Goal: Learn about a topic

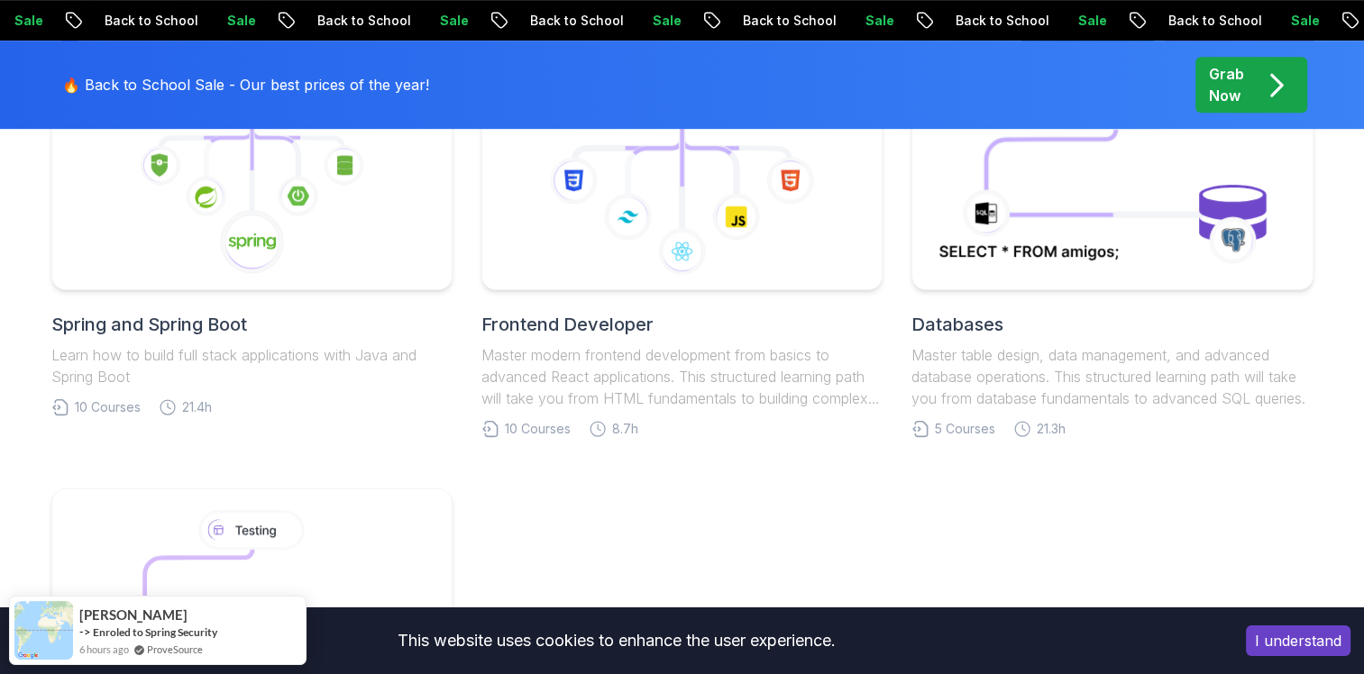
scroll to position [1003, 0]
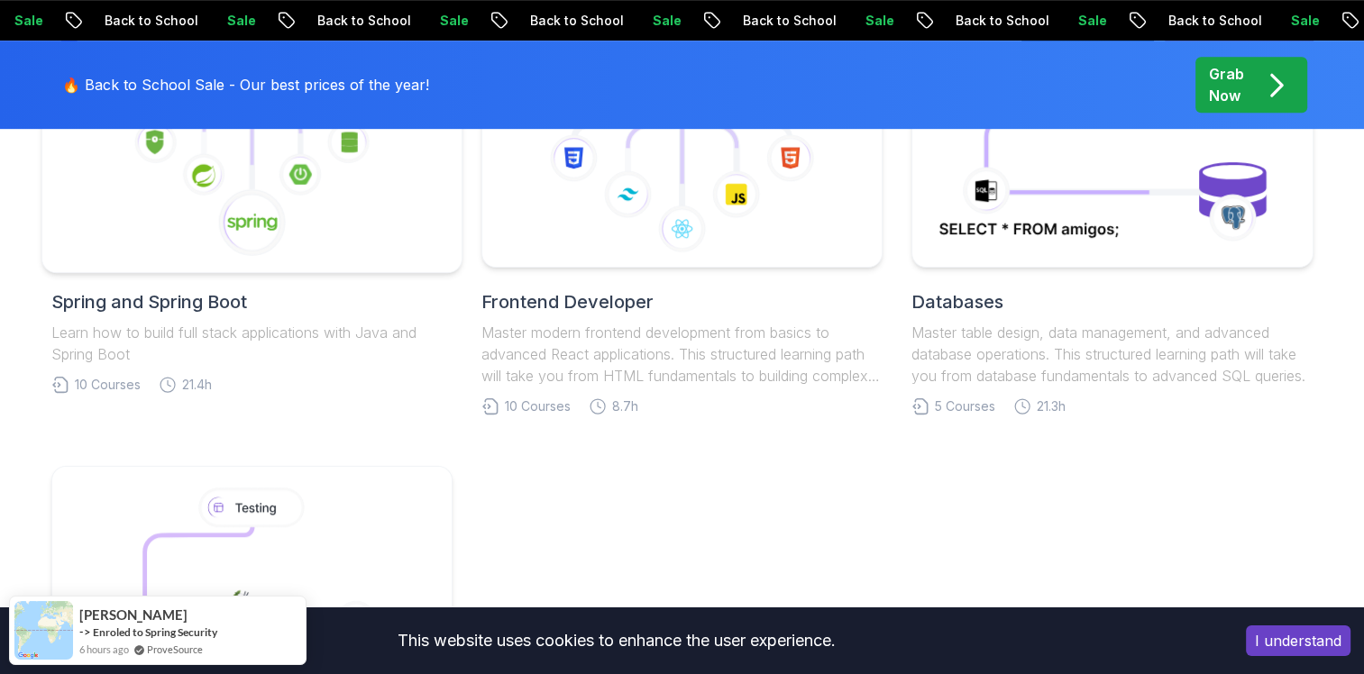
click at [239, 212] on g at bounding box center [251, 155] width 237 height 206
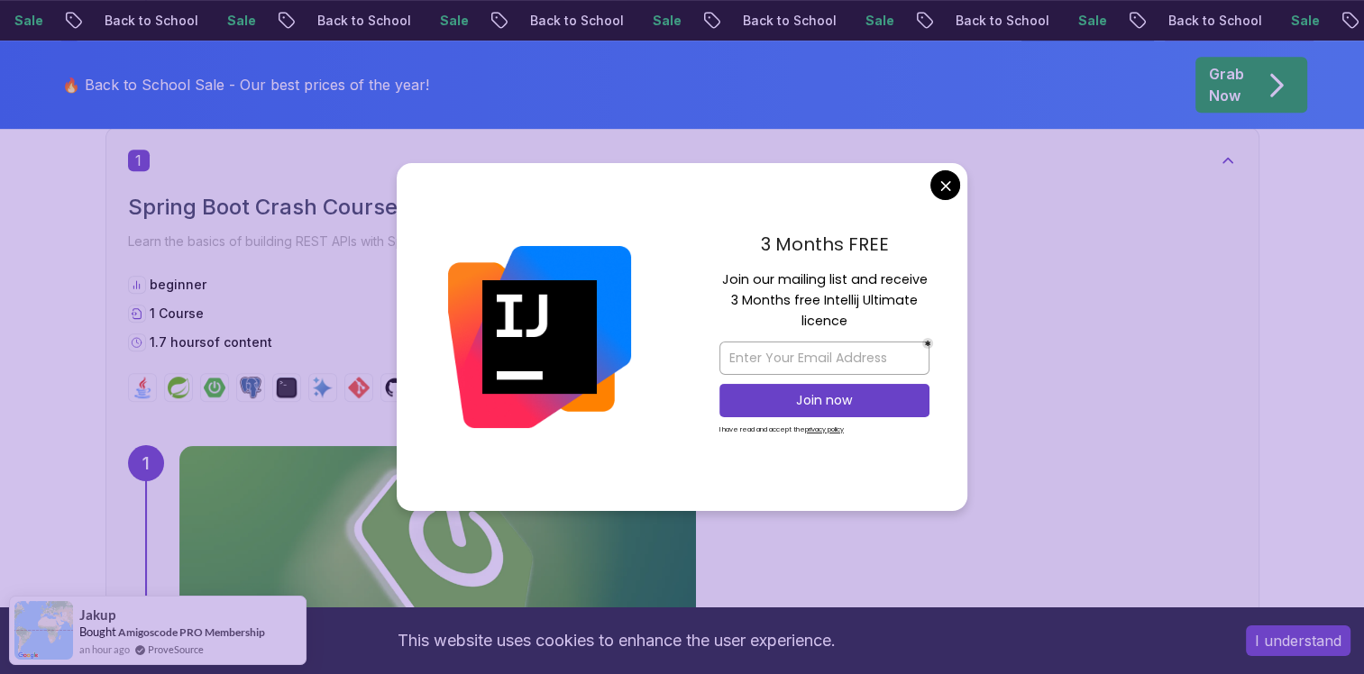
scroll to position [1003, 0]
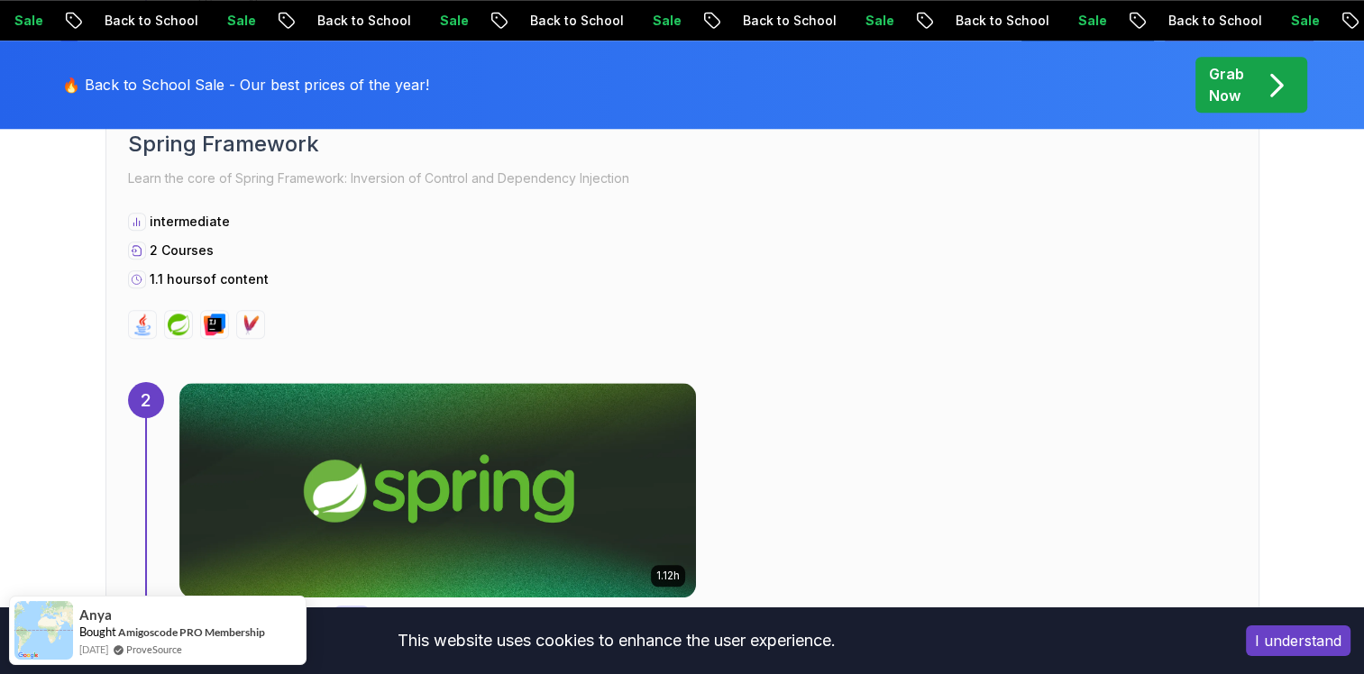
scroll to position [1602, 0]
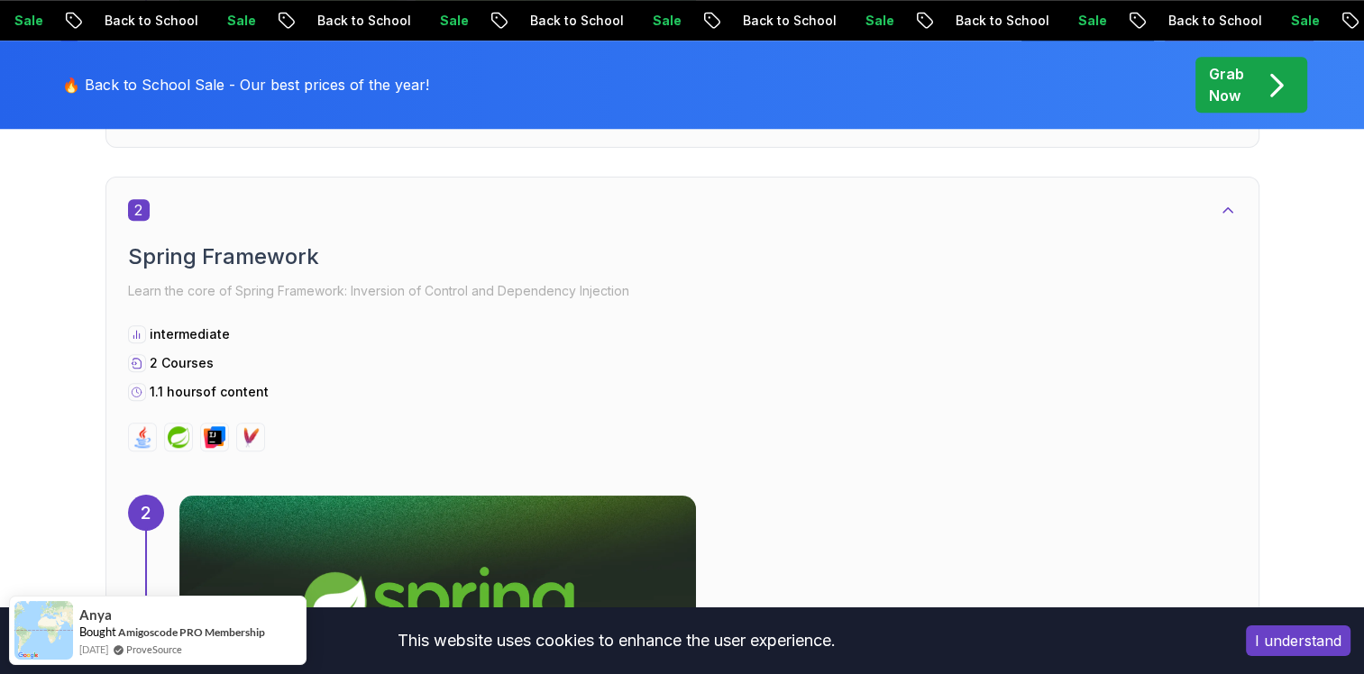
click at [168, 262] on h2 "Spring Framework" at bounding box center [682, 257] width 1109 height 29
click at [177, 433] on img at bounding box center [179, 438] width 22 height 22
click at [321, 509] on img at bounding box center [437, 603] width 543 height 225
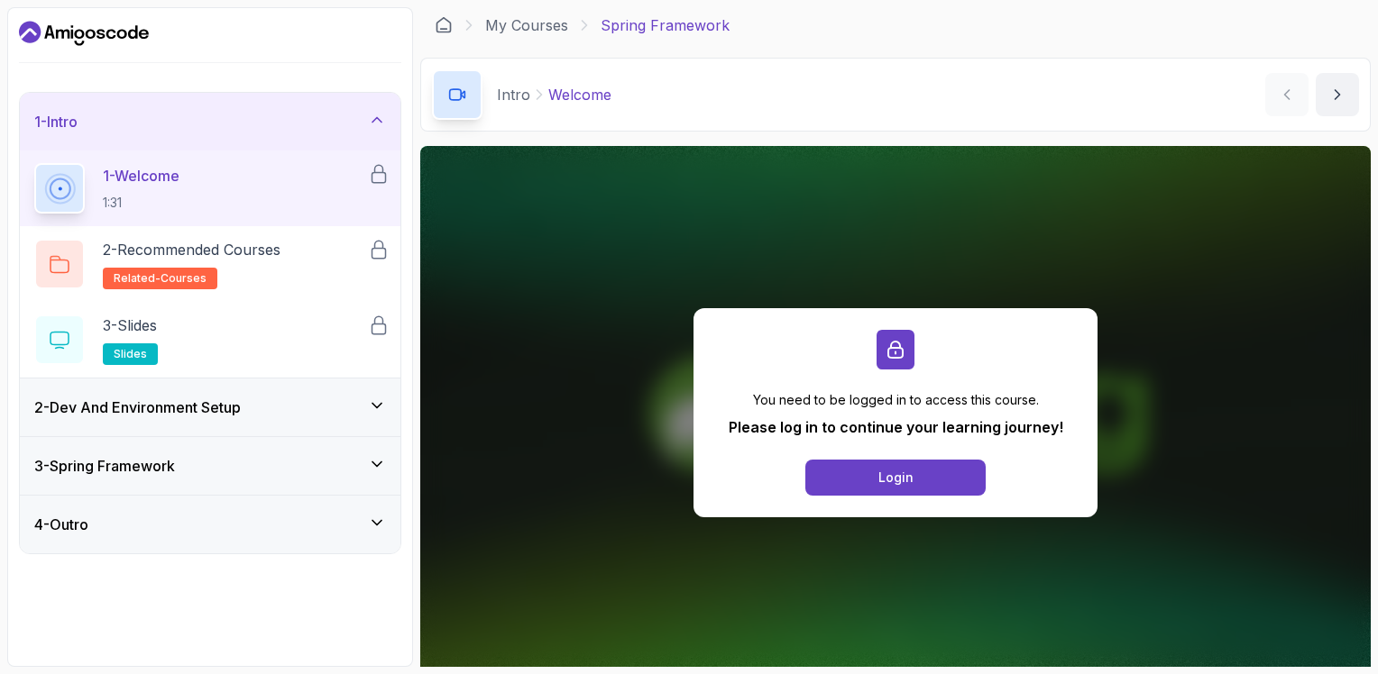
click at [150, 404] on h3 "2 - Dev And Environment Setup" at bounding box center [137, 408] width 206 height 22
